Goal: Transaction & Acquisition: Download file/media

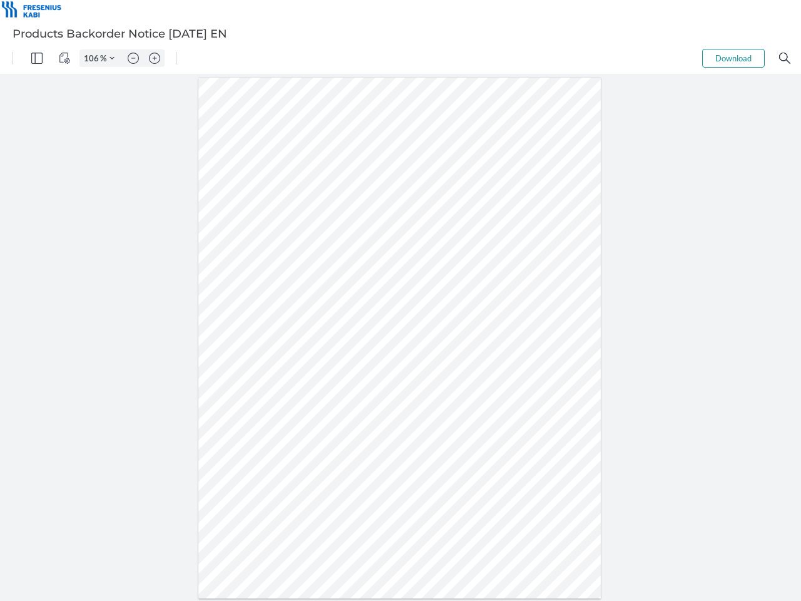
click at [37, 58] on img "Panel" at bounding box center [36, 58] width 11 height 11
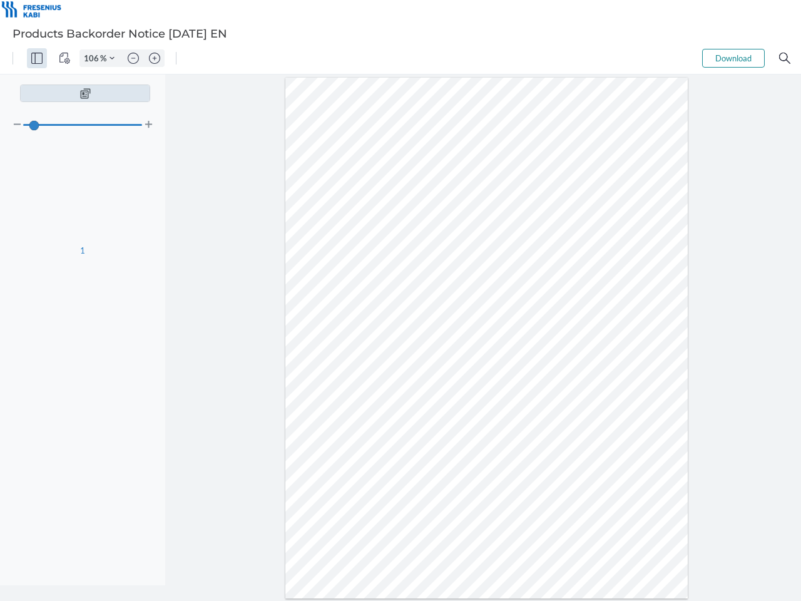
click at [64, 58] on img "View Controls" at bounding box center [64, 58] width 11 height 11
click at [93, 58] on input "106" at bounding box center [90, 58] width 20 height 11
click at [112, 58] on img "Zoom Controls" at bounding box center [111, 58] width 5 height 5
click at [133, 58] on img "Zoom out" at bounding box center [133, 58] width 11 height 11
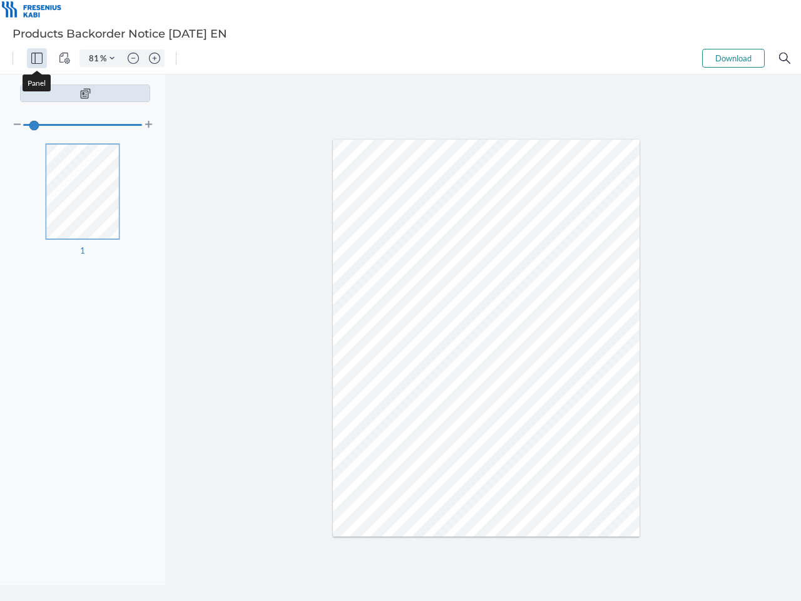
click at [155, 58] on img "Zoom in" at bounding box center [154, 58] width 11 height 11
type input "106"
click at [733, 58] on button "Download" at bounding box center [733, 58] width 63 height 19
click at [785, 58] on img "Search" at bounding box center [784, 58] width 11 height 11
